Goal: Manage account settings

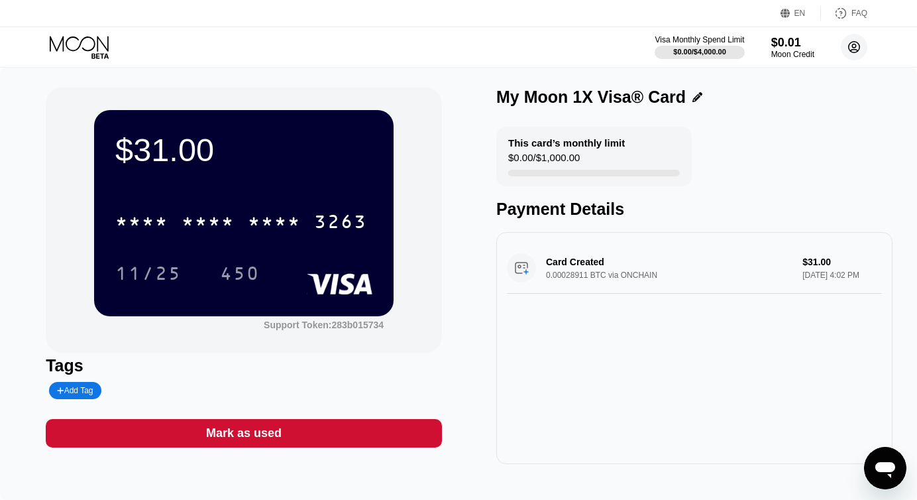
click at [844, 54] on circle at bounding box center [854, 47] width 27 height 27
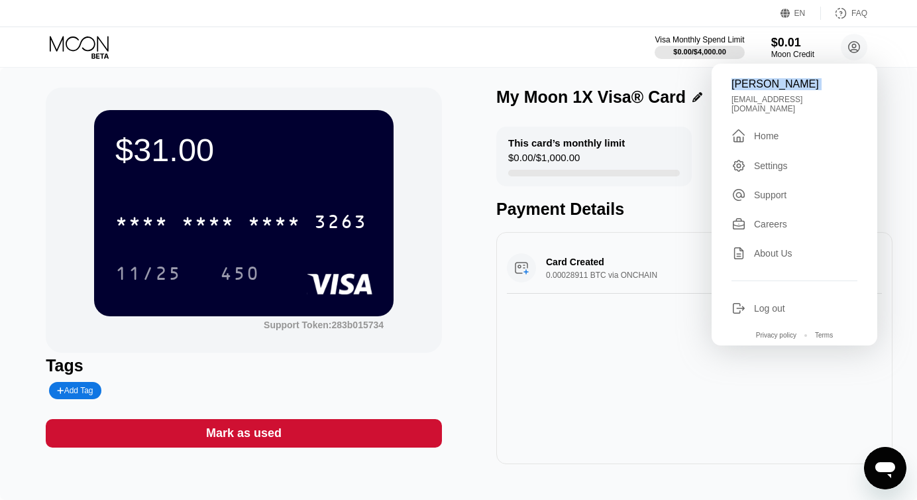
click at [783, 160] on div "Settings" at bounding box center [771, 165] width 34 height 11
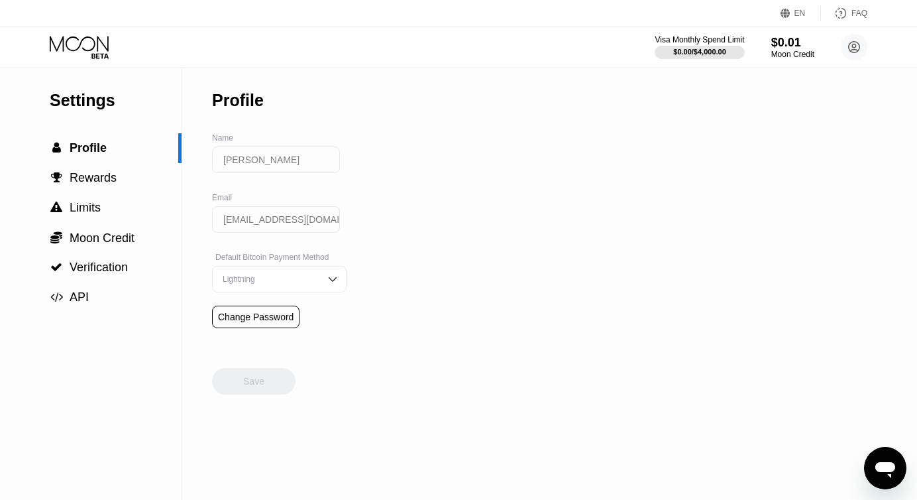
click at [294, 164] on input "[PERSON_NAME]" at bounding box center [276, 159] width 128 height 27
click at [326, 283] on img at bounding box center [332, 278] width 13 height 13
click at [287, 219] on input "[EMAIL_ADDRESS][DOMAIN_NAME]" at bounding box center [276, 219] width 128 height 27
click at [293, 160] on input "[PERSON_NAME]" at bounding box center [276, 159] width 128 height 27
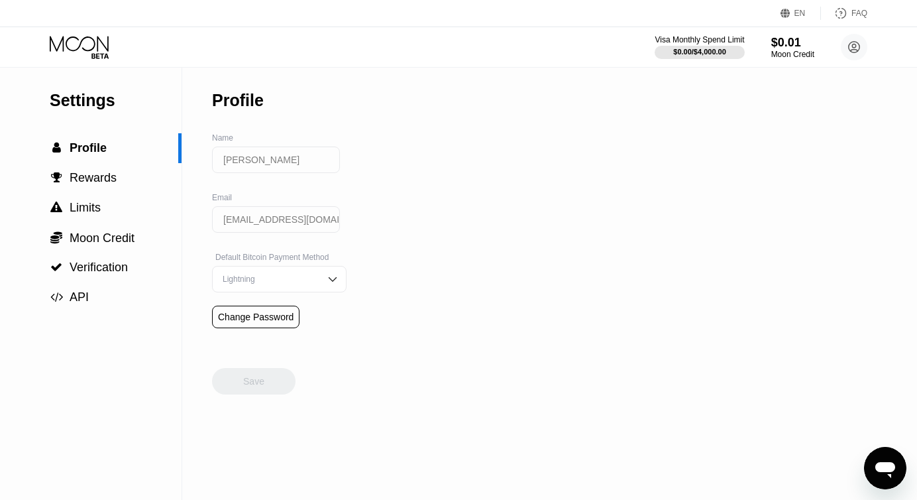
click at [293, 160] on input "[PERSON_NAME]" at bounding box center [276, 159] width 128 height 27
click at [311, 156] on input "[PERSON_NAME]" at bounding box center [276, 159] width 128 height 27
drag, startPoint x: 297, startPoint y: 161, endPoint x: 228, endPoint y: 152, distance: 69.5
click at [228, 152] on input "[PERSON_NAME]" at bounding box center [276, 159] width 128 height 27
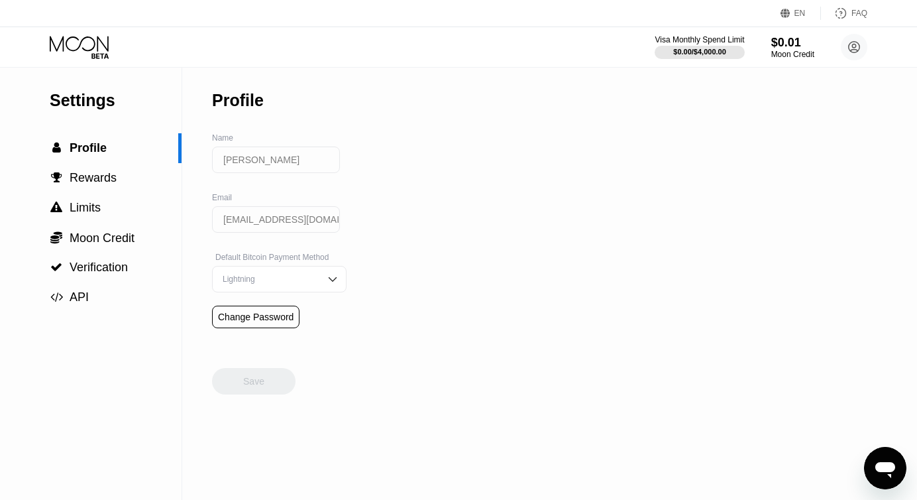
click at [97, 36] on icon at bounding box center [79, 43] width 59 height 15
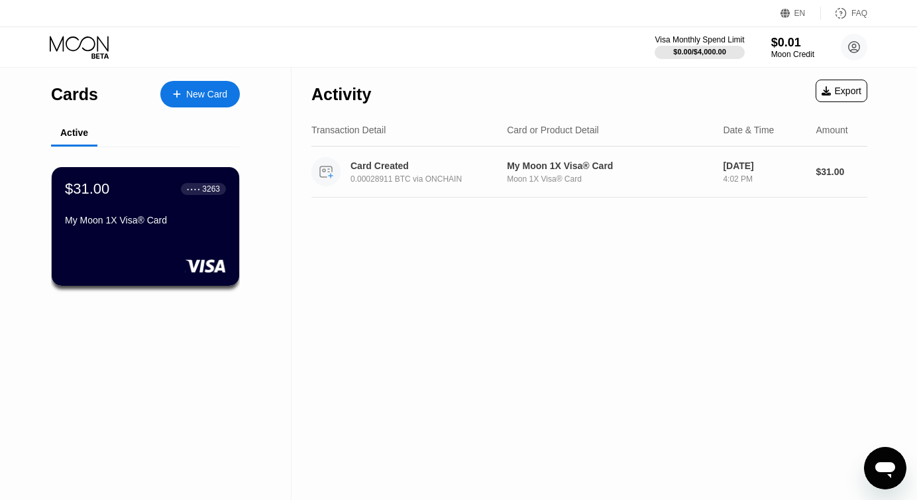
click at [394, 164] on div "Card Created" at bounding box center [428, 165] width 155 height 11
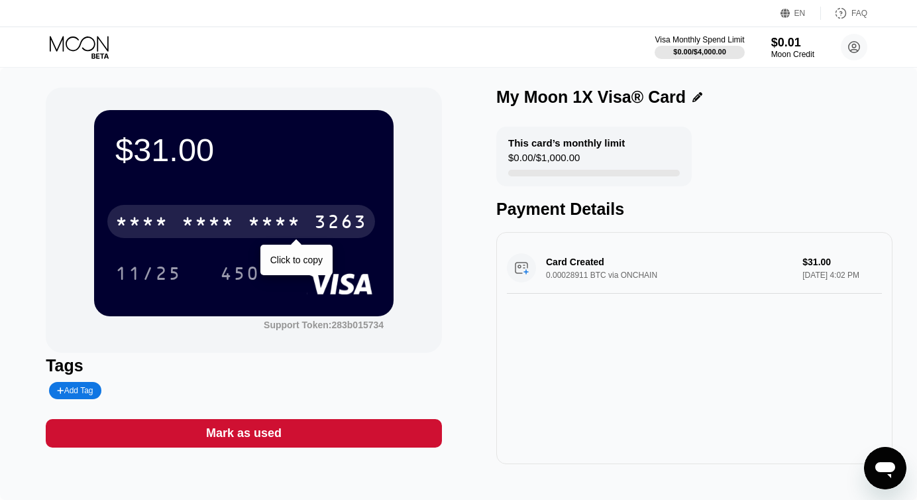
click at [309, 218] on div "* * * * * * * * * * * * 3263" at bounding box center [241, 221] width 268 height 33
